Goal: Transaction & Acquisition: Purchase product/service

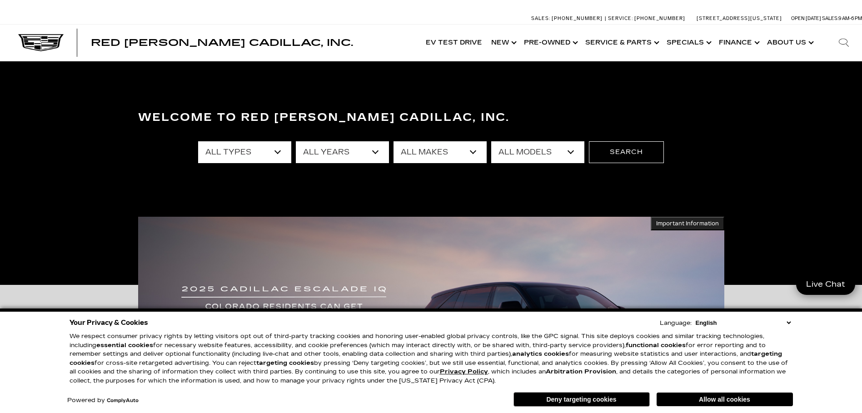
click at [275, 152] on select "All Types New Used Certified Used Demo" at bounding box center [244, 152] width 93 height 22
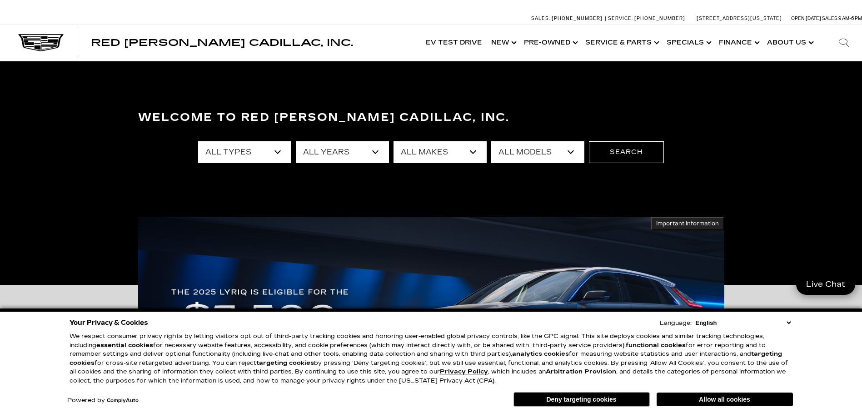
click at [331, 178] on div "Welcome to Red [PERSON_NAME] Cadillac, Inc. All Types New Used Certified Used D…" at bounding box center [431, 173] width 862 height 136
click at [427, 150] on select "All Makes Audi Cadillac Chevrolet Chrysler Ford GMC Lexus Mercedes-Benz Subaru …" at bounding box center [439, 152] width 93 height 22
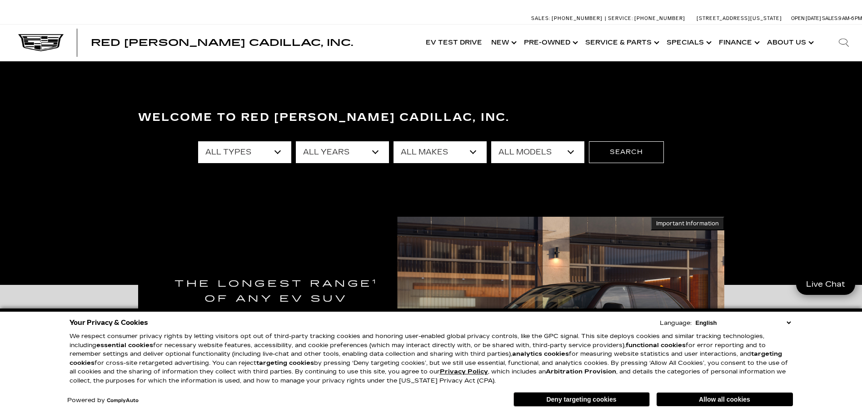
select select "Cadillac"
click at [393, 141] on select "All Makes Audi Cadillac Chevrolet Chrysler Ford GMC Lexus Mercedes-Benz Subaru …" at bounding box center [439, 152] width 93 height 22
click at [427, 178] on div "Welcome to Red [PERSON_NAME] Cadillac, Inc. All Types New Used Certified Used D…" at bounding box center [431, 173] width 862 height 136
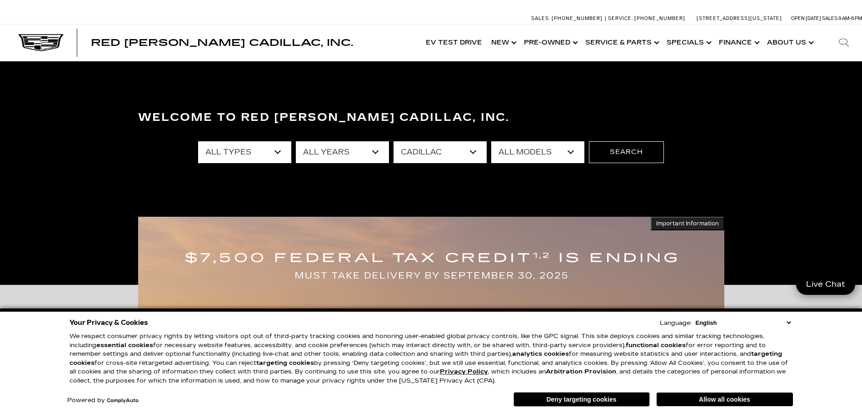
click at [427, 152] on select "All Models CT4 CT5 Escalade Escalade ESV ESCALADE IQ ESCALADE IQL LYRIQ OPTIQ V…" at bounding box center [537, 152] width 93 height 22
select select "LYRIQ"
click at [427, 141] on select "All Models CT4 CT5 Escalade Escalade ESV ESCALADE IQ ESCALADE IQL LYRIQ OPTIQ V…" at bounding box center [537, 152] width 93 height 22
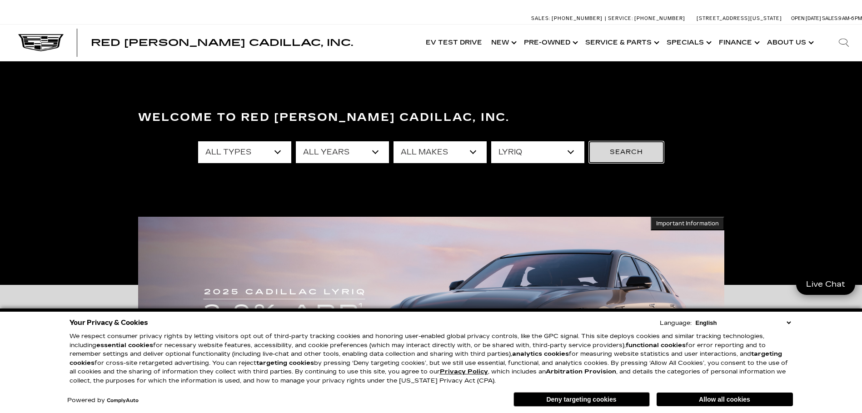
click at [427, 154] on button "Search" at bounding box center [626, 152] width 75 height 22
